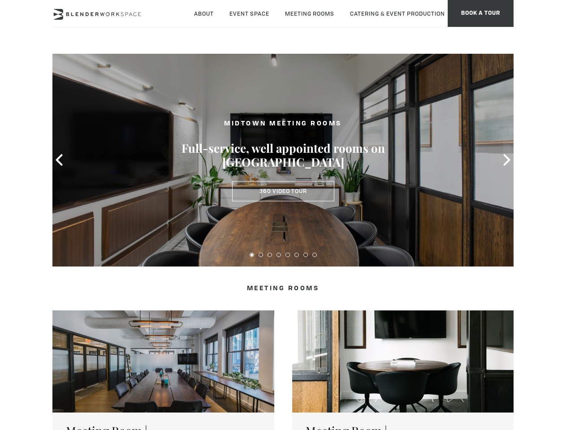
click at [59, 160] on icon at bounding box center [59, 160] width 12 height 12
click at [507, 160] on icon at bounding box center [507, 160] width 12 height 12
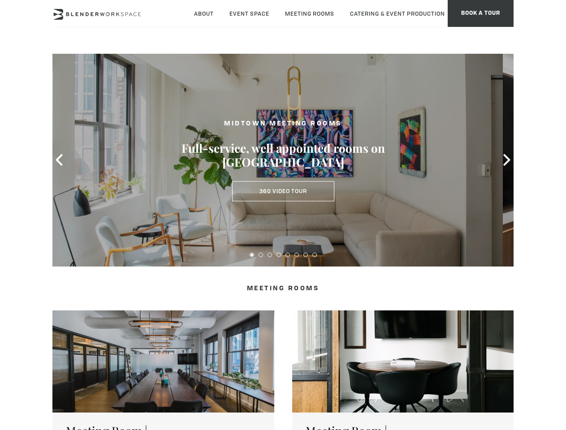
click at [252, 255] on button at bounding box center [252, 255] width 4 height 4
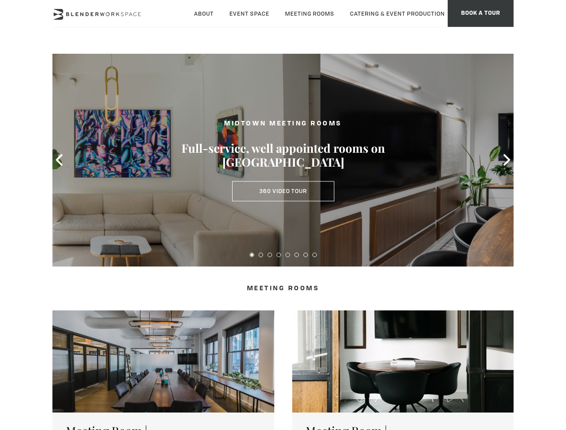
click at [261, 255] on button at bounding box center [261, 255] width 4 height 4
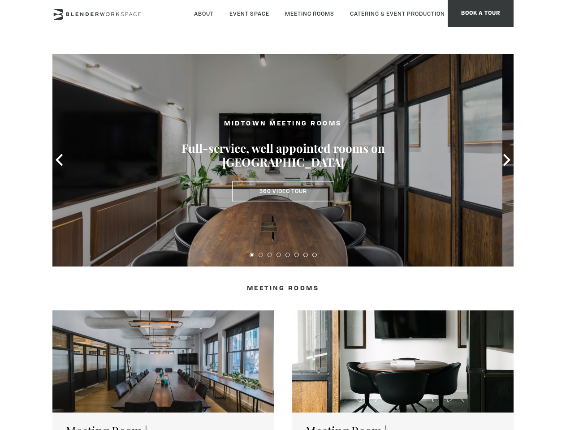
click at [270, 255] on button at bounding box center [270, 255] width 4 height 4
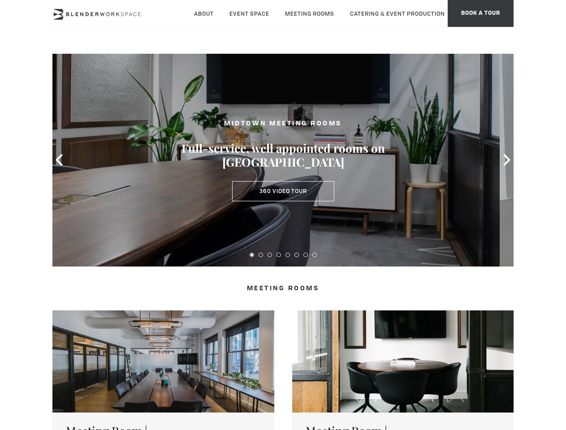
click at [279, 255] on button at bounding box center [279, 255] width 4 height 4
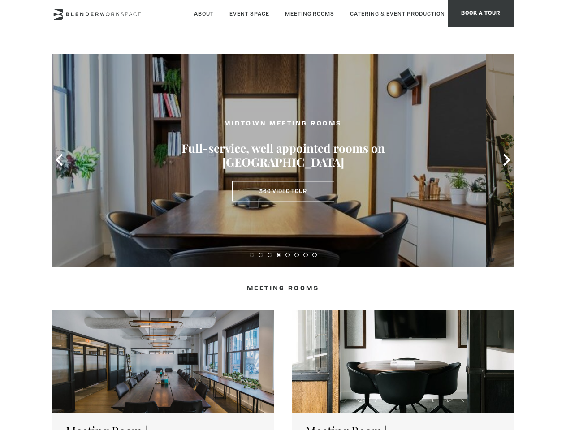
click at [288, 255] on button at bounding box center [288, 255] width 4 height 4
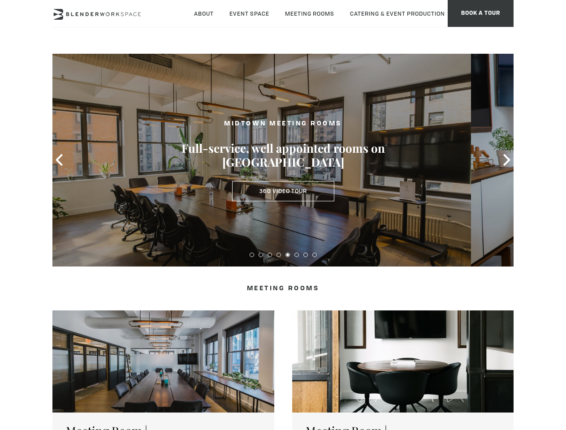
click at [297, 255] on button at bounding box center [297, 255] width 4 height 4
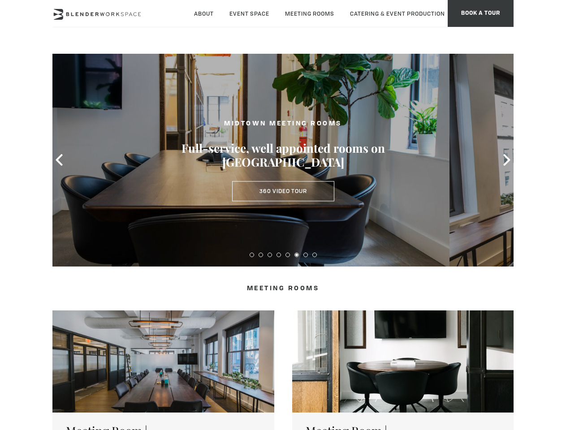
click at [306, 255] on button at bounding box center [306, 255] width 4 height 4
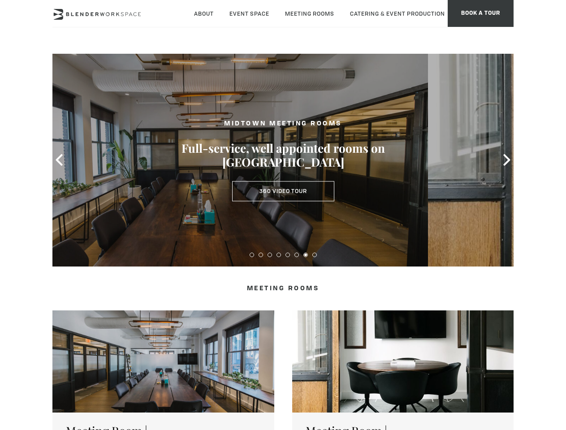
click at [315, 255] on button at bounding box center [315, 255] width 4 height 4
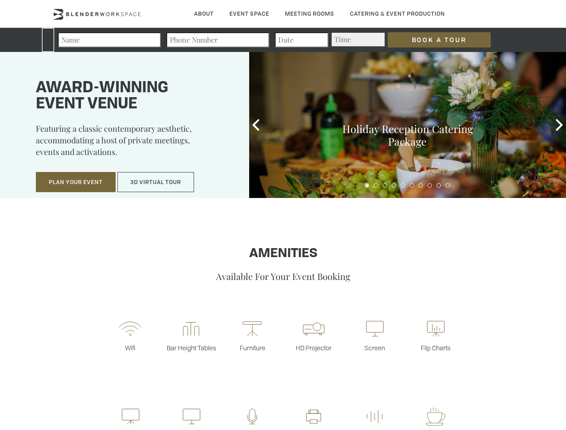
type div "2025-09-29"
